Goal: Transaction & Acquisition: Book appointment/travel/reservation

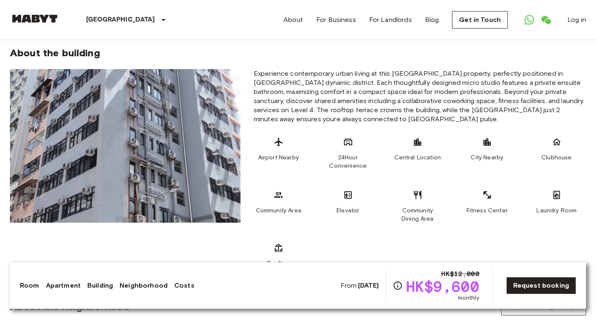
scroll to position [530, 0]
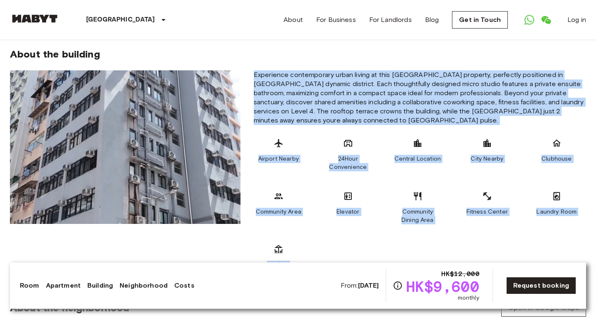
drag, startPoint x: 288, startPoint y: 248, endPoint x: 252, endPoint y: 60, distance: 191.4
click at [252, 70] on div "Experience contemporary urban living at this Temple Street property, perfectly …" at bounding box center [420, 169] width 346 height 199
click at [303, 138] on div "Airport Nearby" at bounding box center [279, 154] width 50 height 33
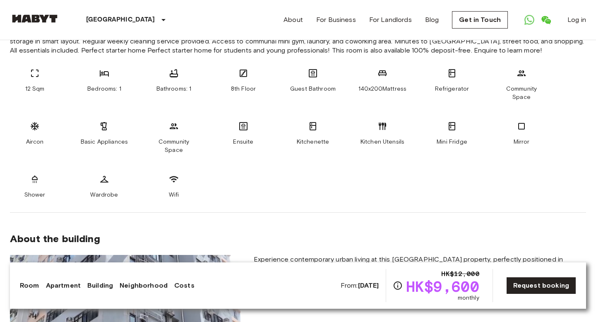
scroll to position [345, 0]
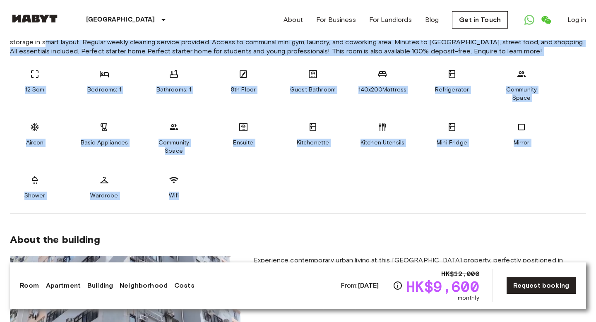
drag, startPoint x: 182, startPoint y: 182, endPoint x: 11, endPoint y: 44, distance: 220.0
click at [11, 44] on section "About the apartment Contemporary micro studio apartment at Kowloons iconic Temp…" at bounding box center [298, 98] width 577 height 231
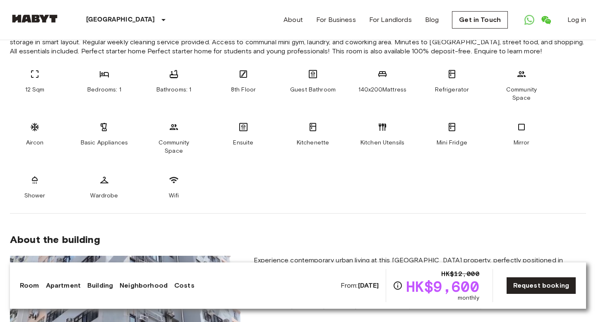
click at [273, 174] on div "12 Sqm Bedrooms: 1 Bathrooms: 1 8th Floor Guest Bathroom 140x200Mattress Refrig…" at bounding box center [298, 134] width 577 height 131
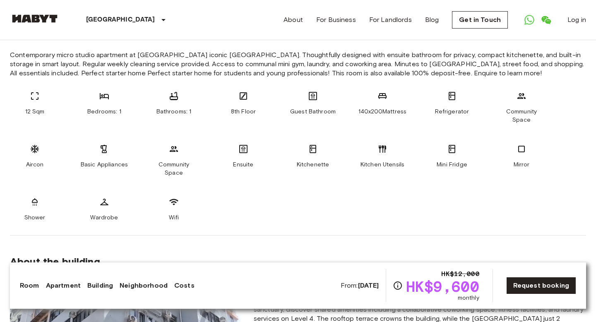
scroll to position [321, 0]
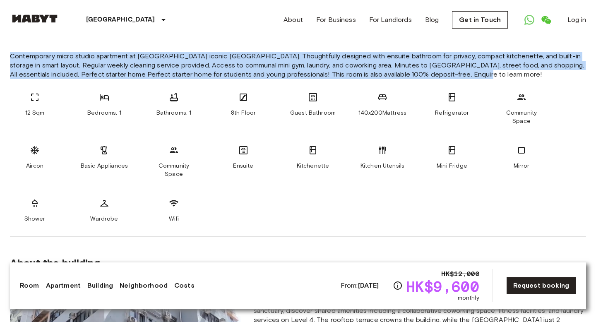
drag, startPoint x: 444, startPoint y: 73, endPoint x: 10, endPoint y: 57, distance: 434.3
click at [10, 57] on span "Contemporary micro studio apartment at Kowloons iconic Temple Street. Thoughtfu…" at bounding box center [298, 65] width 577 height 27
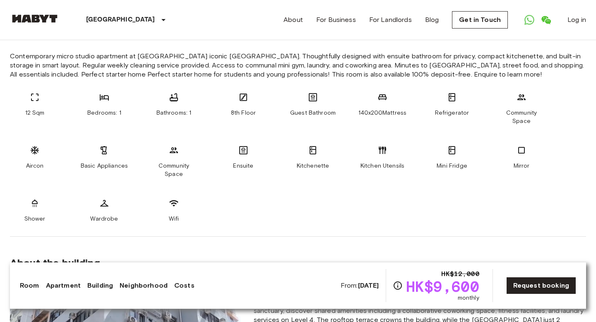
click at [226, 111] on div "8th Floor" at bounding box center [244, 108] width 50 height 33
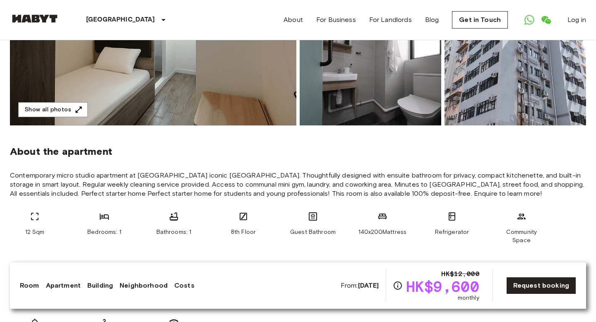
scroll to position [203, 0]
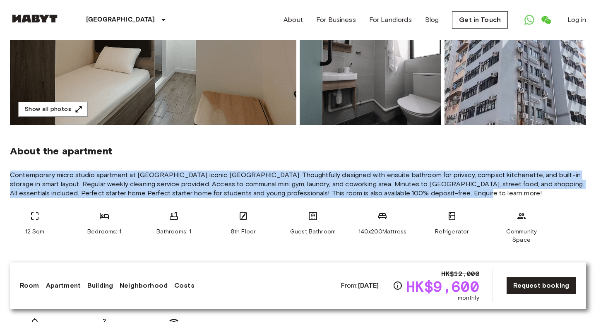
drag, startPoint x: 442, startPoint y: 194, endPoint x: 1, endPoint y: 162, distance: 442.3
click at [207, 150] on div "About the apartment" at bounding box center [298, 151] width 577 height 12
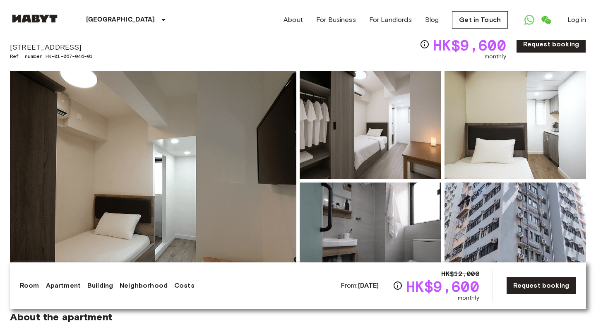
scroll to position [0, 0]
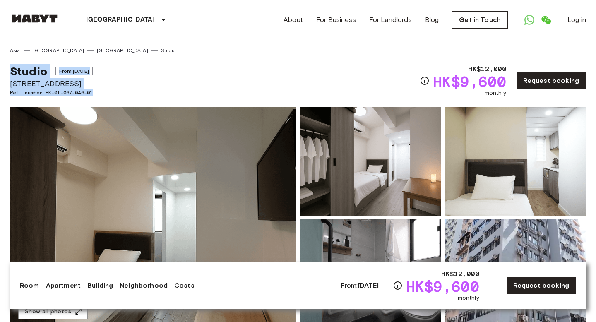
drag, startPoint x: 96, startPoint y: 92, endPoint x: 10, endPoint y: 73, distance: 89.1
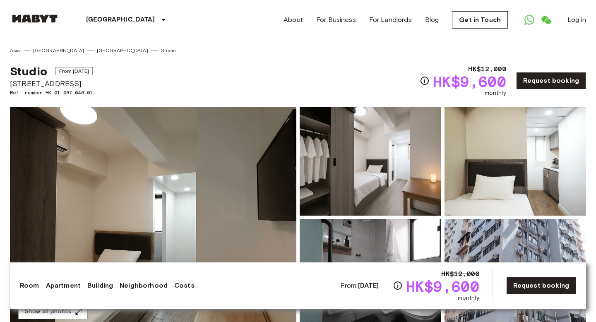
click at [190, 66] on div "Studio From Sep 28 2025 41-45 Temple Street Ref. number HK-01-067-046-01 HK$12,…" at bounding box center [298, 75] width 577 height 43
